Goal: Task Accomplishment & Management: Manage account settings

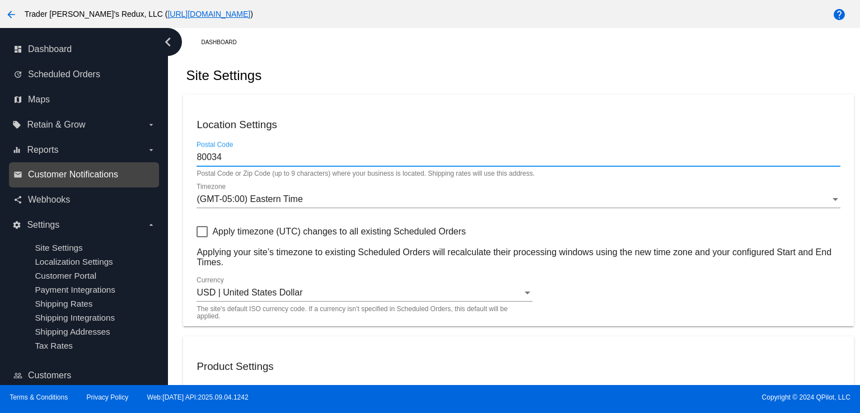
click at [51, 175] on span "Customer Notifications" at bounding box center [73, 175] width 90 height 10
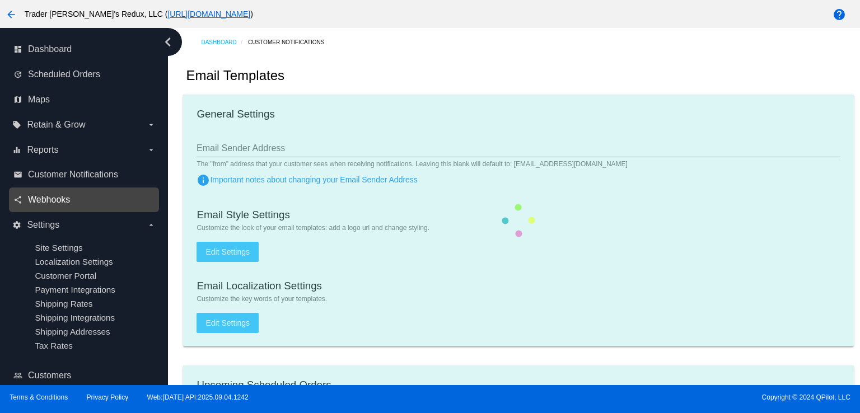
click at [54, 199] on span "Webhooks" at bounding box center [49, 200] width 42 height 10
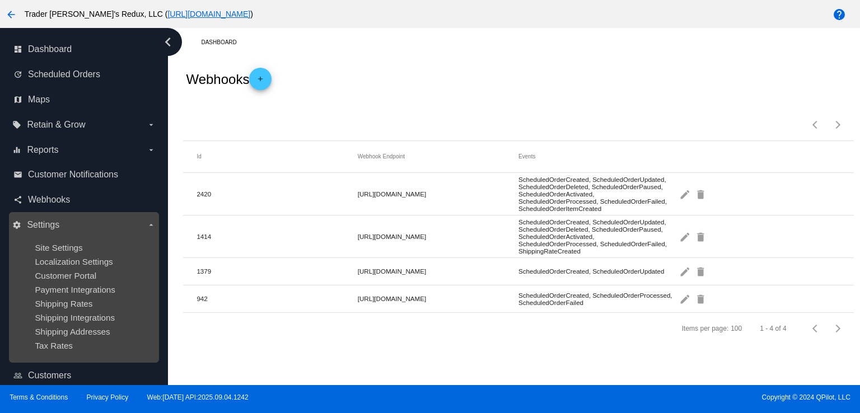
click at [60, 240] on ul "Site Settings Localization Settings Customer Portal Payment Integrations Shippi…" at bounding box center [83, 296] width 143 height 125
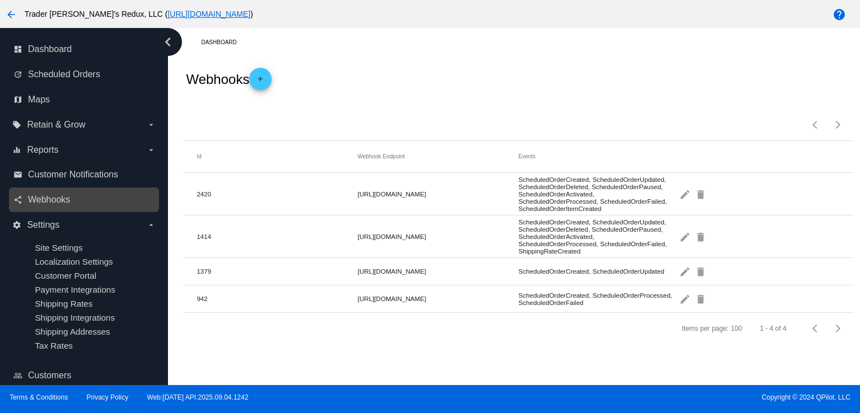
click at [54, 211] on div "share Webhooks" at bounding box center [84, 199] width 150 height 25
click at [50, 201] on span "Webhooks" at bounding box center [49, 200] width 42 height 10
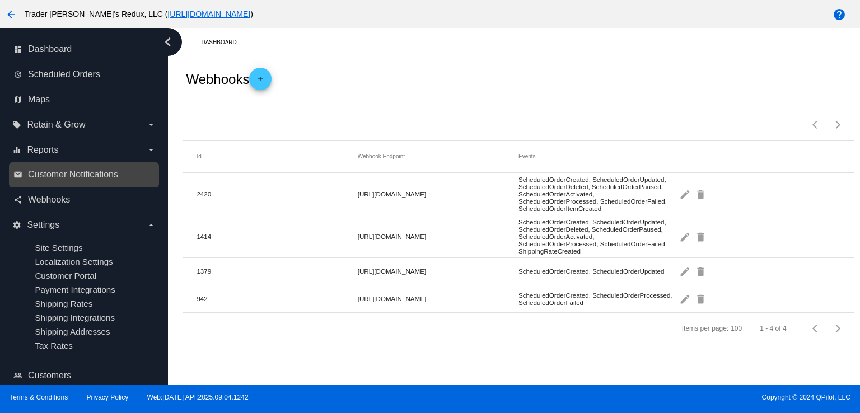
click at [17, 183] on link "email Customer Notifications" at bounding box center [84, 175] width 142 height 18
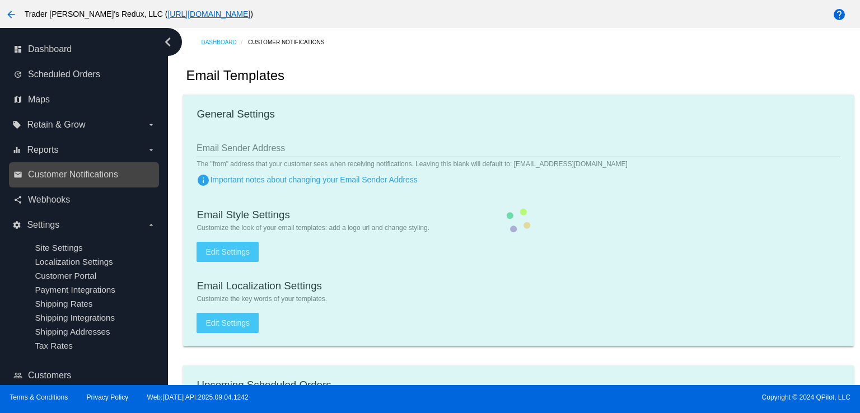
click at [44, 183] on link "email Customer Notifications" at bounding box center [84, 175] width 142 height 18
checkbox input "true"
type input "1"
checkbox input "true"
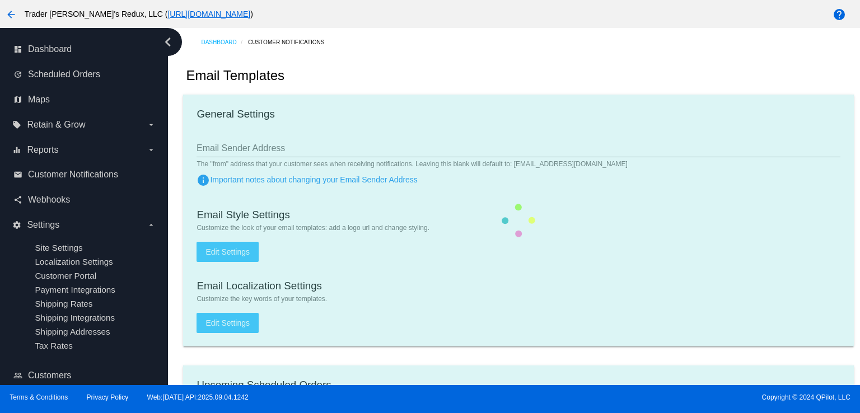
checkbox input "true"
type input "[EMAIL_ADDRESS][DOMAIN_NAME]"
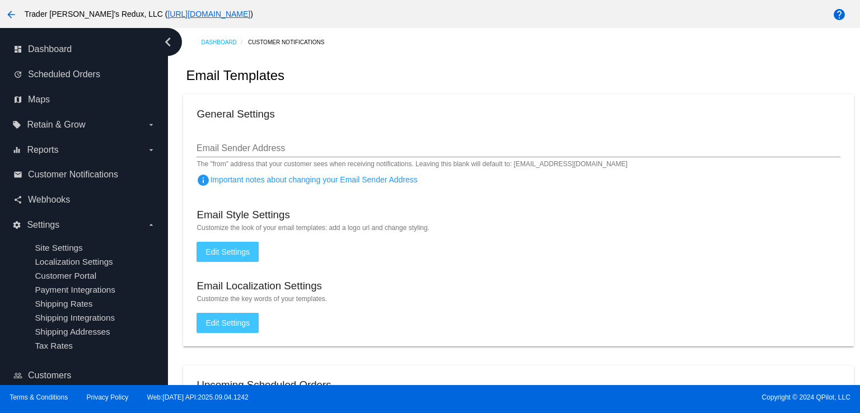
drag, startPoint x: 277, startPoint y: 267, endPoint x: 346, endPoint y: 337, distance: 98.9
click at [280, 288] on mat-card "General Settings Email Sender Address The "from" address that your customer see…" at bounding box center [518, 221] width 670 height 252
